Goal: Check status: Check status

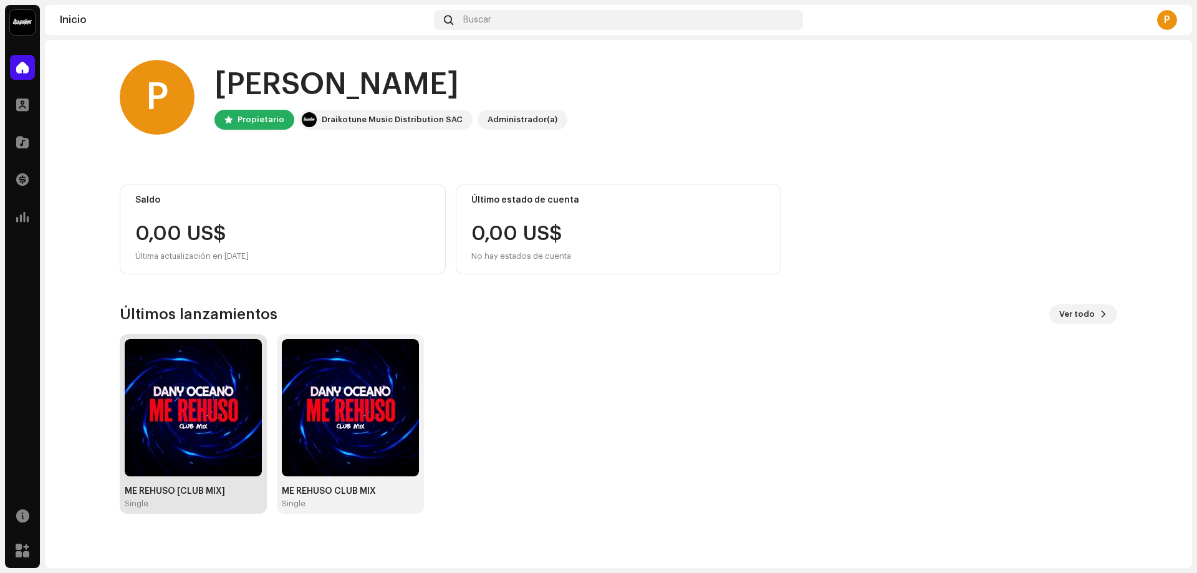
click at [193, 383] on img at bounding box center [193, 407] width 137 height 137
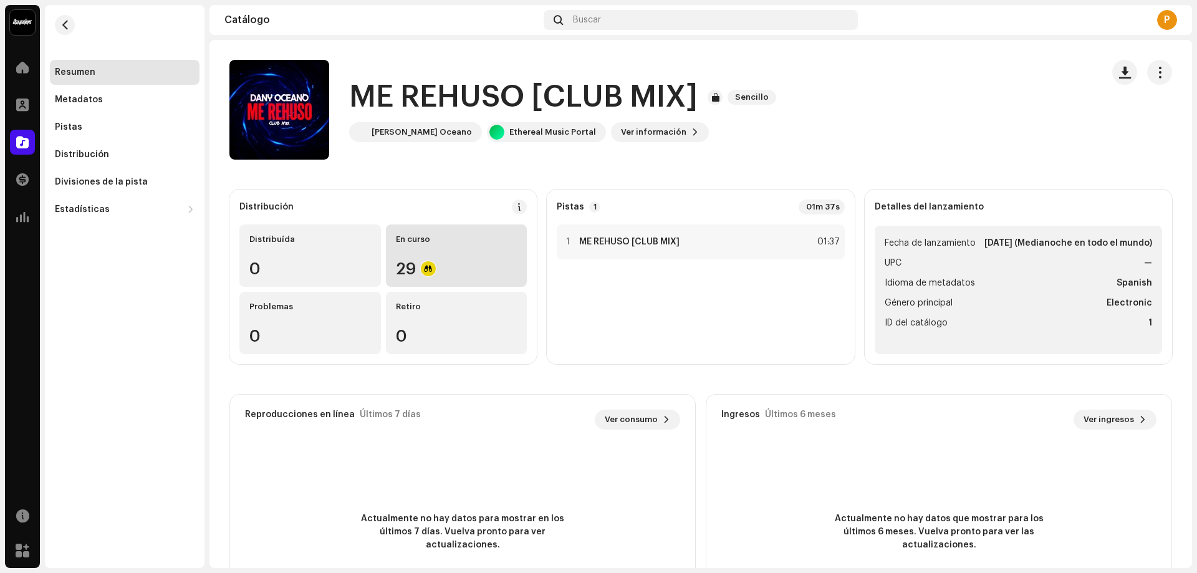
click at [458, 257] on div "En curso 29" at bounding box center [456, 255] width 141 height 62
